Goal: Browse casually: Explore the website without a specific task or goal

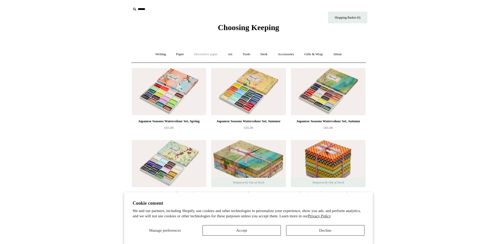
click at [199, 55] on link "Decorative paper +" at bounding box center [206, 54] width 33 height 14
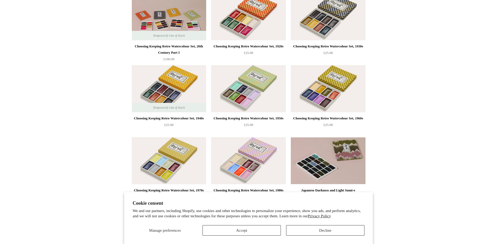
scroll to position [236, 0]
click at [321, 228] on button "Decline" at bounding box center [325, 230] width 78 height 10
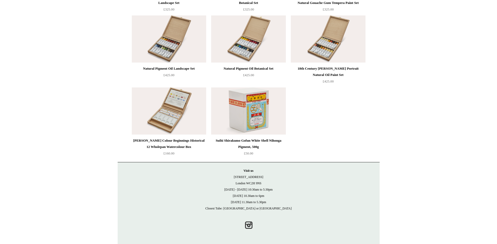
scroll to position [0, 0]
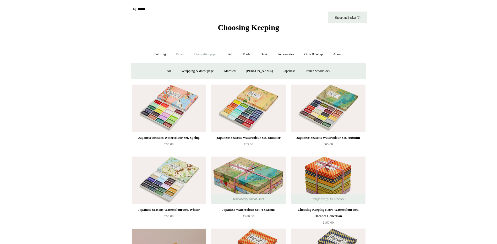
click at [178, 55] on link "Paper +" at bounding box center [179, 54] width 17 height 14
click at [204, 69] on link "📆 Dated Diaries 📆" at bounding box center [207, 71] width 38 height 14
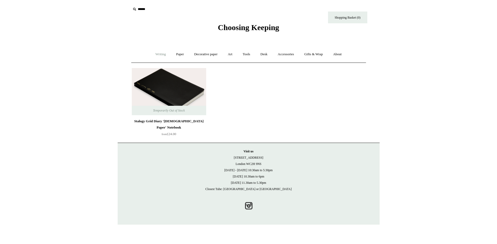
click at [164, 56] on link "Writing +" at bounding box center [161, 54] width 20 height 14
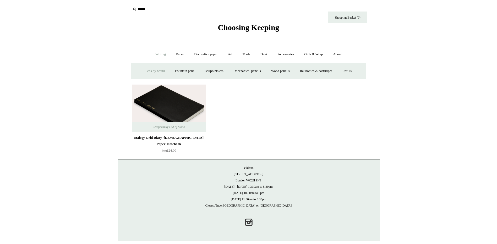
click at [157, 68] on link "Pens by brand +" at bounding box center [155, 71] width 29 height 14
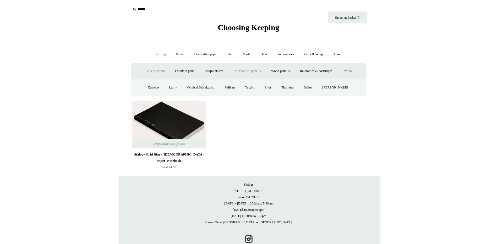
click at [246, 72] on link "Mechanical pencils +" at bounding box center [248, 71] width 36 height 14
click at [177, 53] on link "Paper +" at bounding box center [179, 54] width 17 height 14
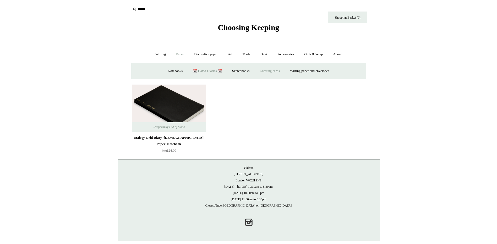
click at [275, 74] on link "Greeting cards +" at bounding box center [269, 71] width 29 height 14
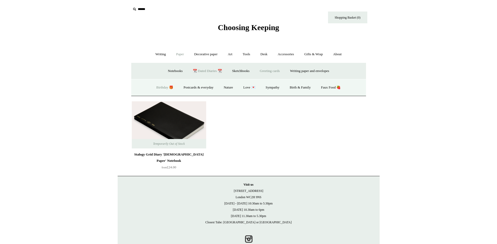
click at [163, 87] on link "Birthday 🎁" at bounding box center [165, 88] width 26 height 14
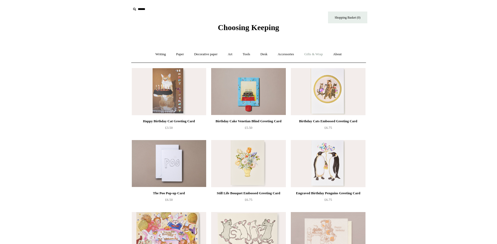
click at [317, 58] on link "Gifts & Wrap +" at bounding box center [314, 54] width 28 height 14
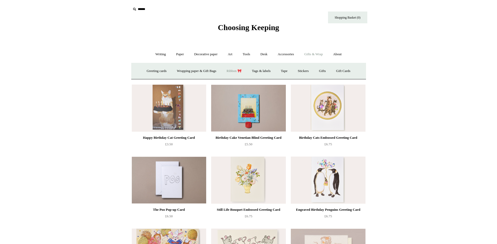
click at [236, 71] on link "Ribbon 🎀" at bounding box center [234, 71] width 25 height 14
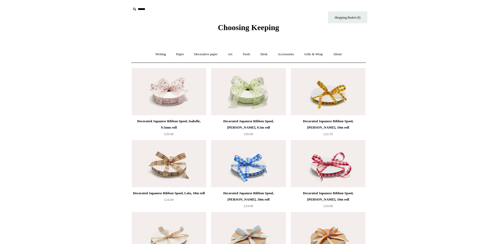
scroll to position [26, 0]
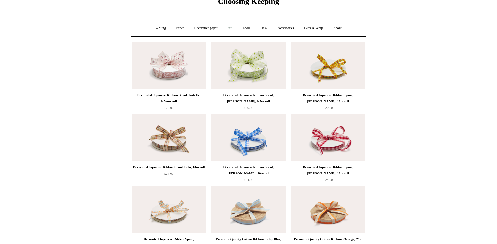
click at [229, 25] on link "Art +" at bounding box center [230, 28] width 14 height 14
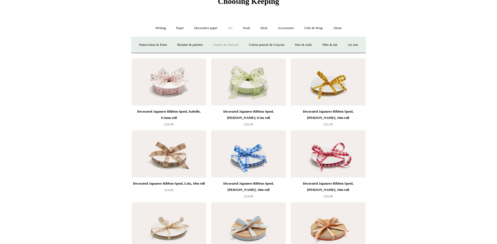
click at [244, 46] on link "Pastels & charcoal" at bounding box center [226, 45] width 35 height 14
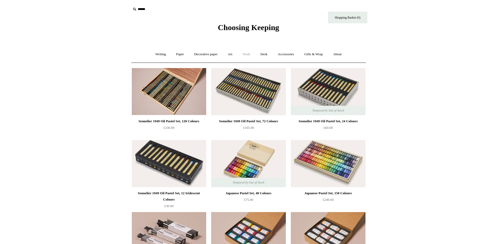
click at [251, 55] on link "Tools +" at bounding box center [246, 54] width 17 height 14
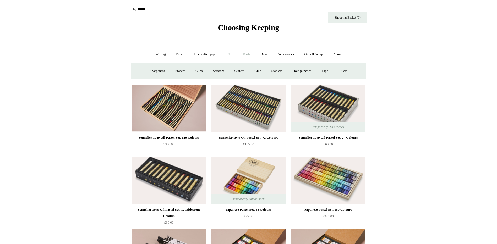
click at [233, 55] on link "Art +" at bounding box center [230, 54] width 14 height 14
click at [209, 54] on link "Decorative paper +" at bounding box center [206, 54] width 33 height 14
click at [166, 71] on link "All" at bounding box center [169, 71] width 14 height 14
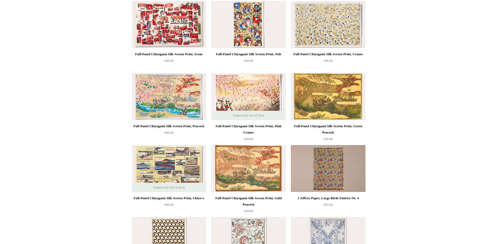
scroll to position [144, 0]
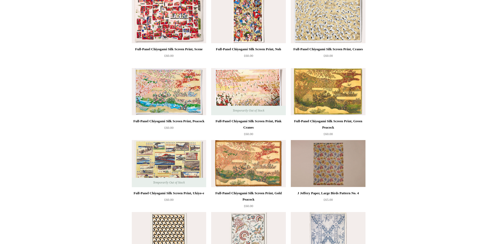
click at [178, 94] on img at bounding box center [169, 91] width 74 height 47
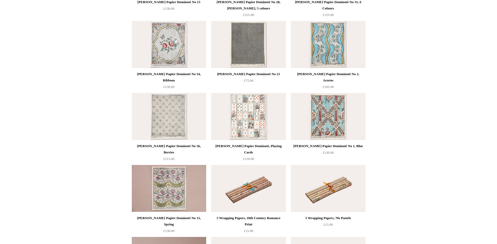
scroll to position [485, 0]
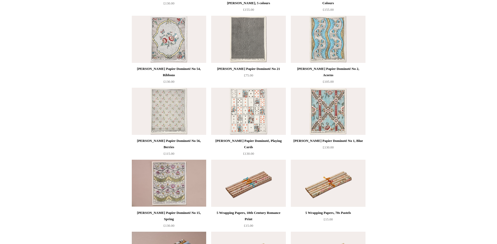
click at [326, 114] on img at bounding box center [328, 111] width 74 height 47
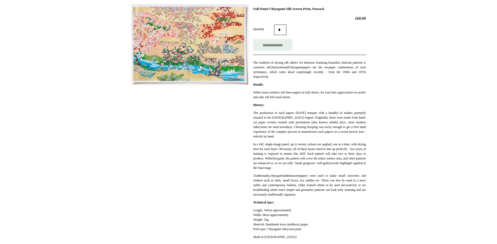
scroll to position [79, 0]
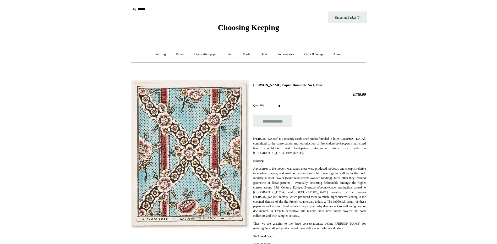
click at [200, 171] on img at bounding box center [189, 154] width 117 height 148
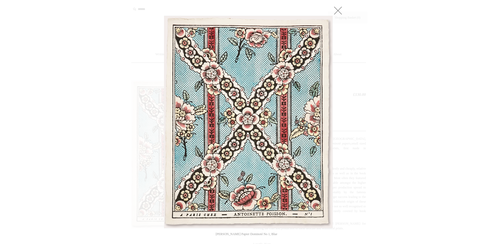
click at [337, 4] on div at bounding box center [248, 221] width 497 height 442
